Goal: Task Accomplishment & Management: Manage account settings

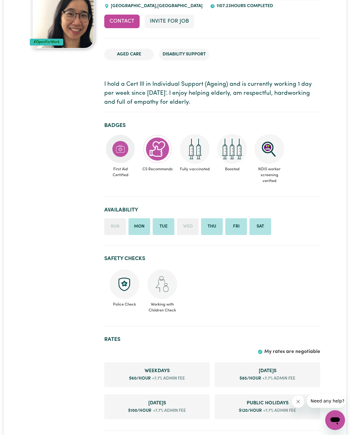
scroll to position [258, 0]
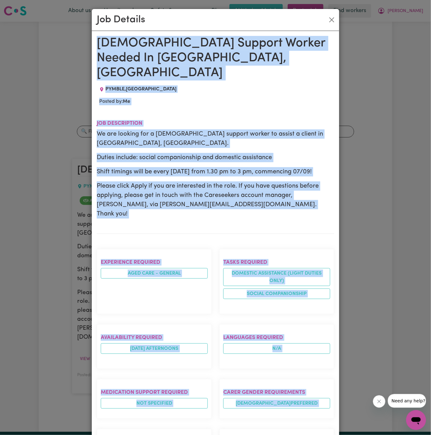
scroll to position [184, 0]
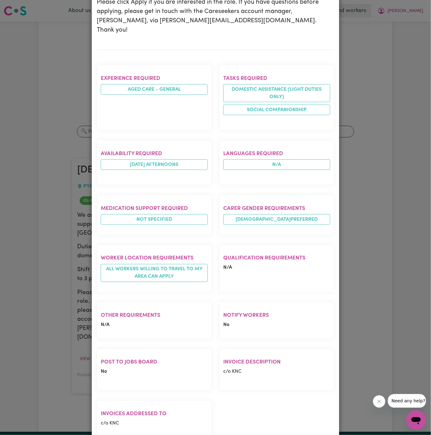
click at [214, 135] on div "Availability required [DATE] afternoons" at bounding box center [154, 162] width 122 height 55
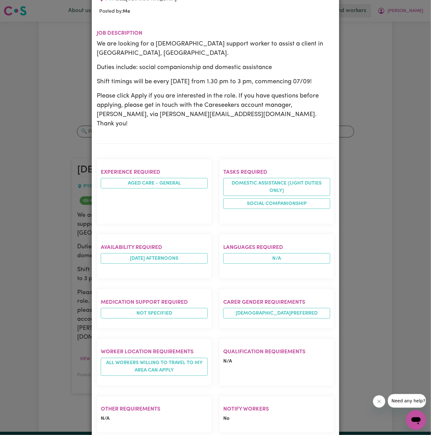
scroll to position [0, 0]
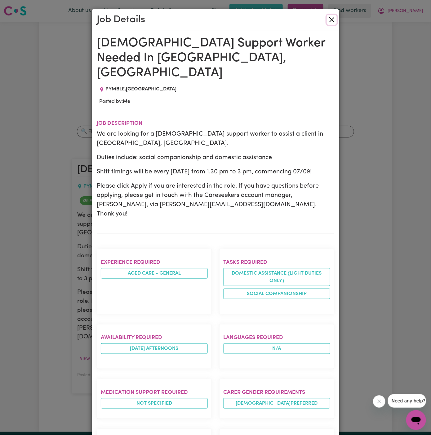
click at [333, 20] on button "Close" at bounding box center [332, 20] width 10 height 10
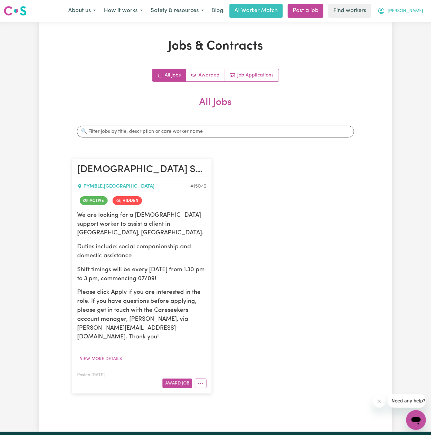
click at [416, 12] on span "[PERSON_NAME]" at bounding box center [405, 11] width 36 height 7
click at [408, 33] on link "Logout" at bounding box center [402, 36] width 49 height 12
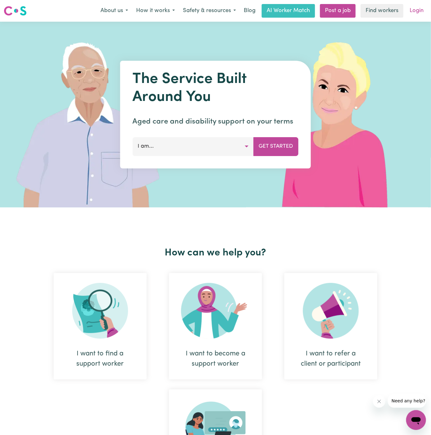
click at [417, 10] on link "Login" at bounding box center [416, 11] width 21 height 14
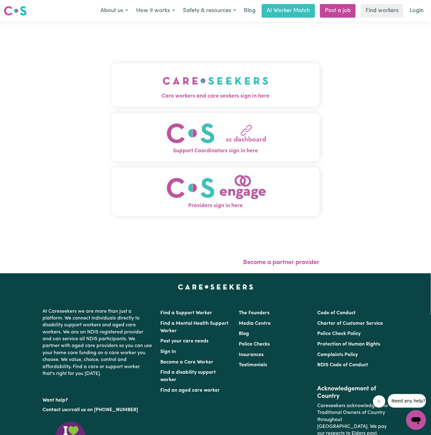
click at [219, 67] on button "Care workers and care seekers sign in here" at bounding box center [216, 84] width 208 height 43
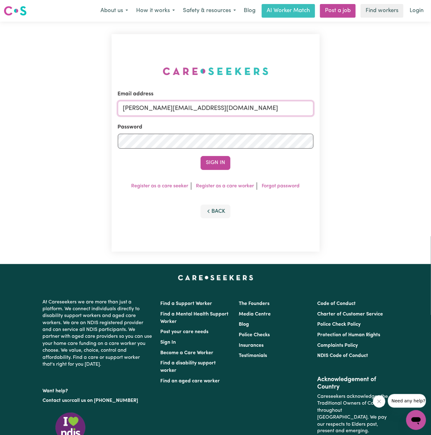
click at [236, 110] on input "dyan@careseekers.com.au" at bounding box center [216, 108] width 196 height 15
drag, startPoint x: 162, startPoint y: 110, endPoint x: 369, endPoint y: 125, distance: 208.2
click at [369, 125] on div "Email address superuser~JoanStIvesKNC@careseekers.com.au Password Sign In Regis…" at bounding box center [215, 143] width 431 height 243
type input "superuser~JoHOC@careseekers.com.au"
click at [232, 167] on div "Sign In" at bounding box center [216, 163] width 196 height 14
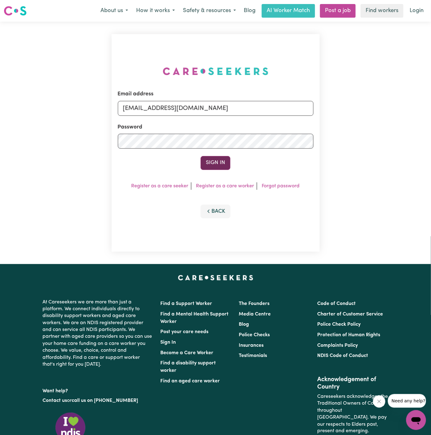
click at [222, 164] on button "Sign In" at bounding box center [216, 163] width 30 height 14
